Goal: Transaction & Acquisition: Obtain resource

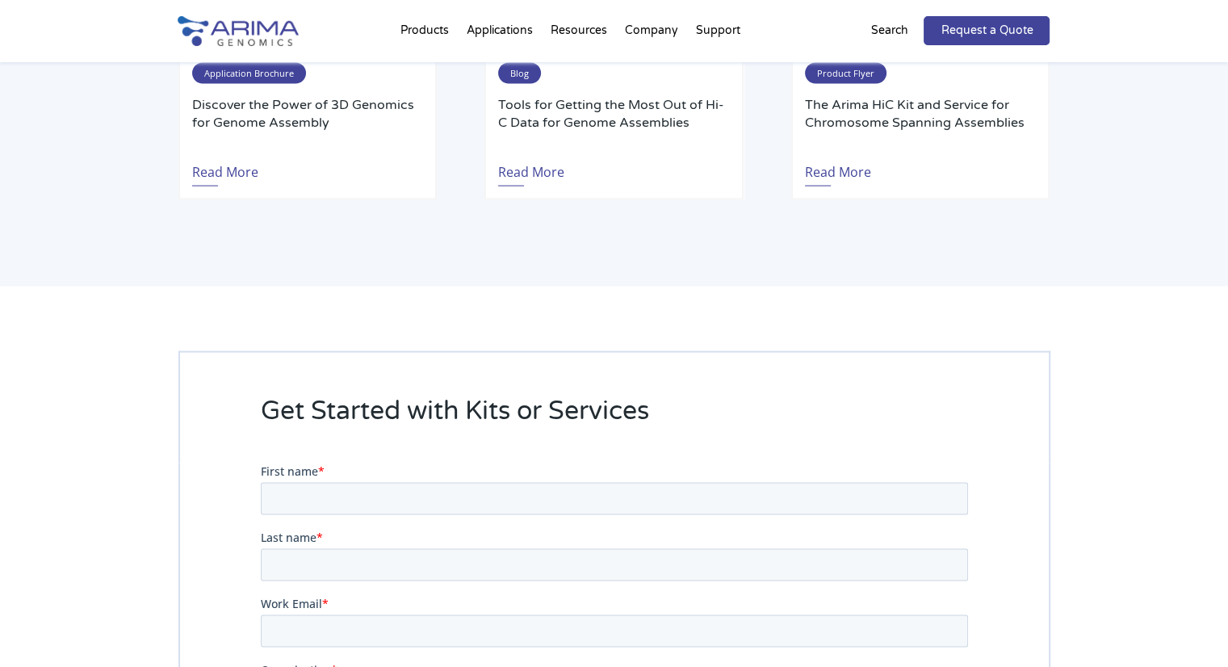
scroll to position [3114, 0]
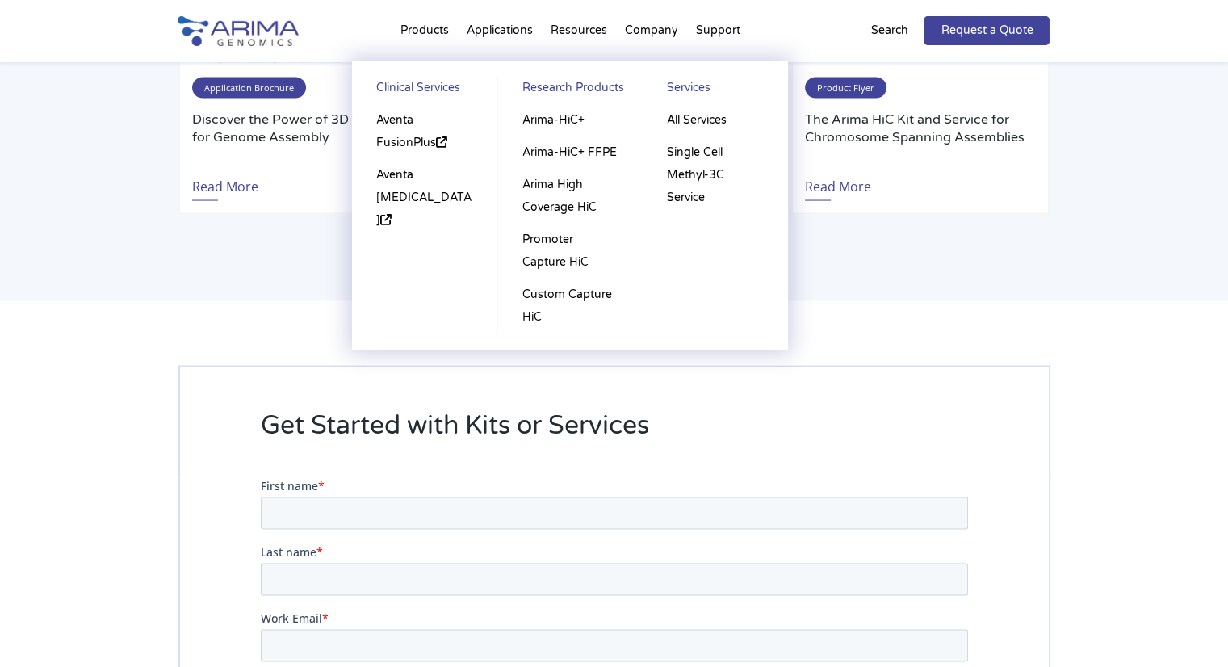
click at [412, 18] on li "Products Clinical Services Aventa FusionPlus Aventa [MEDICAL_DATA] Research Pro…" at bounding box center [425, 33] width 66 height 55
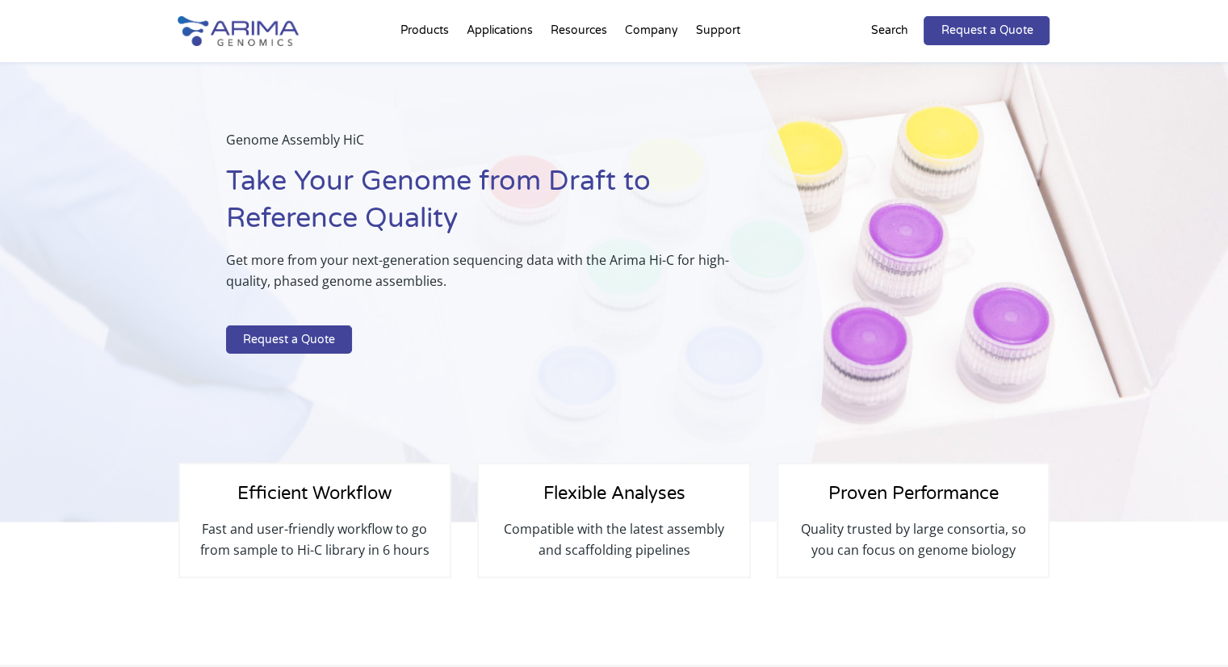
scroll to position [36, 0]
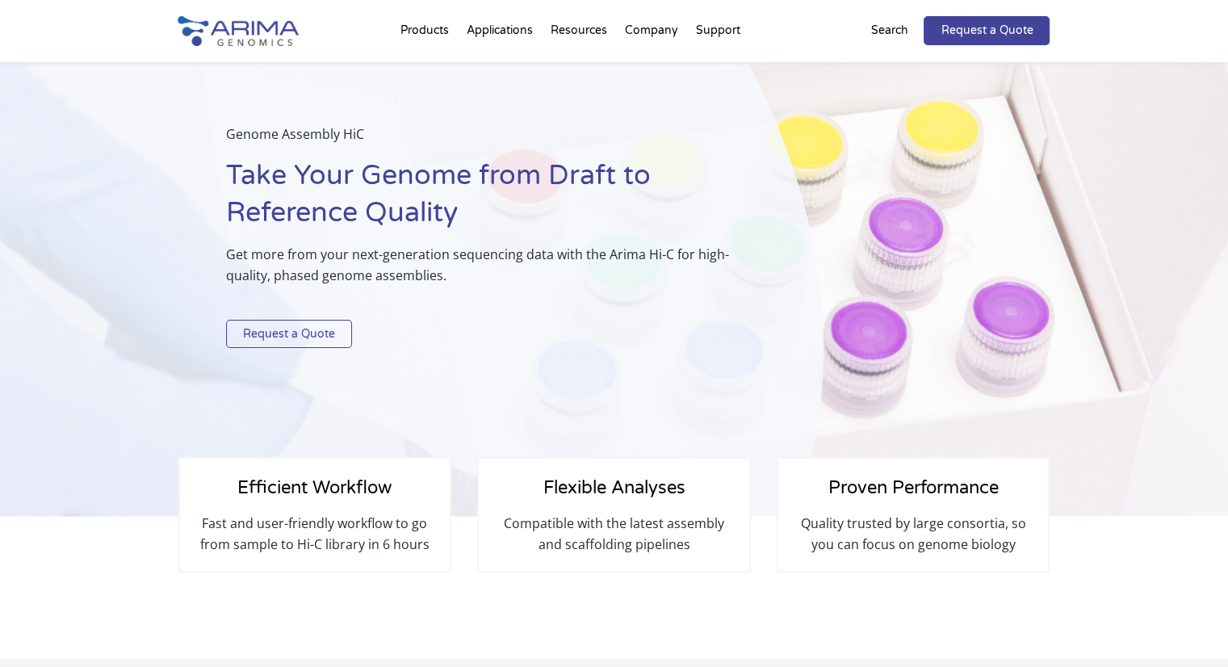
click at [273, 330] on link "Request a Quote" at bounding box center [289, 334] width 126 height 29
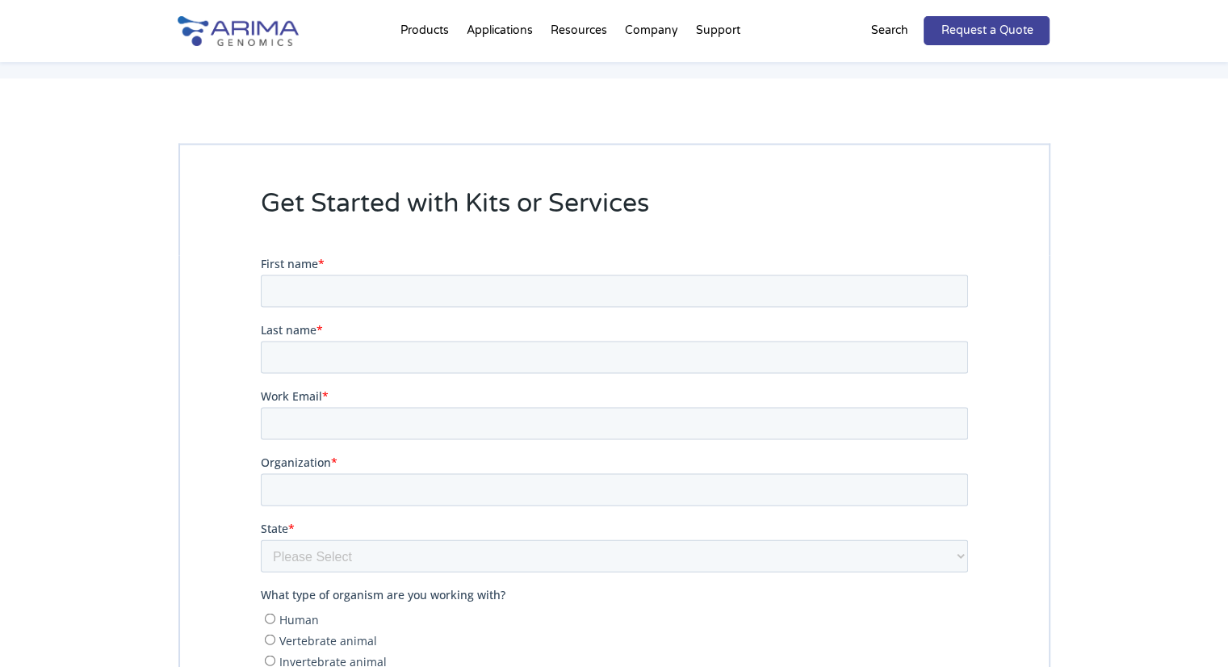
scroll to position [3419, 0]
